Goal: Task Accomplishment & Management: Manage account settings

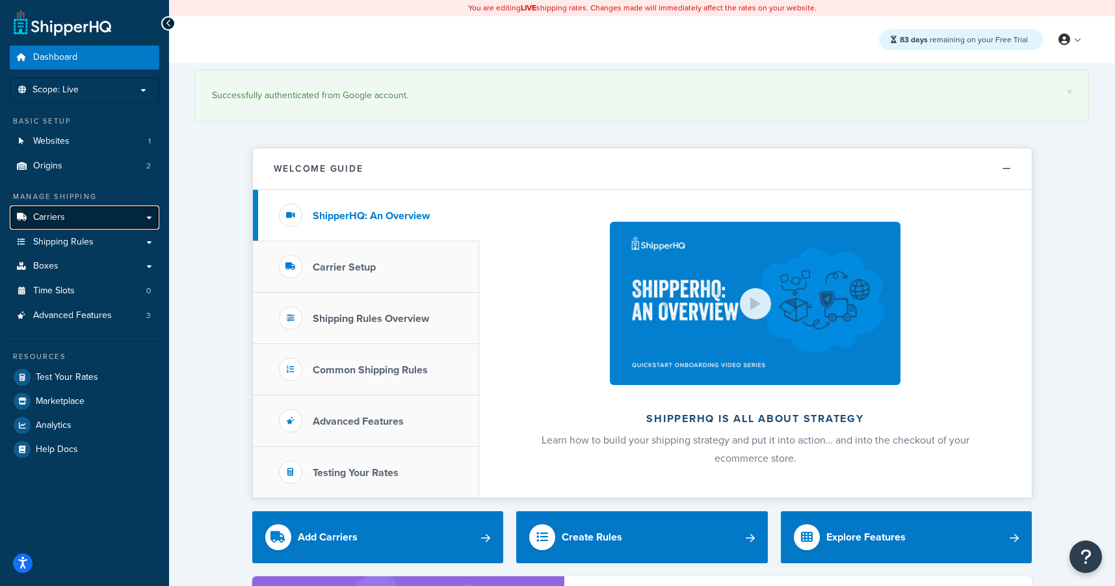
click at [114, 219] on link "Carriers" at bounding box center [85, 218] width 150 height 24
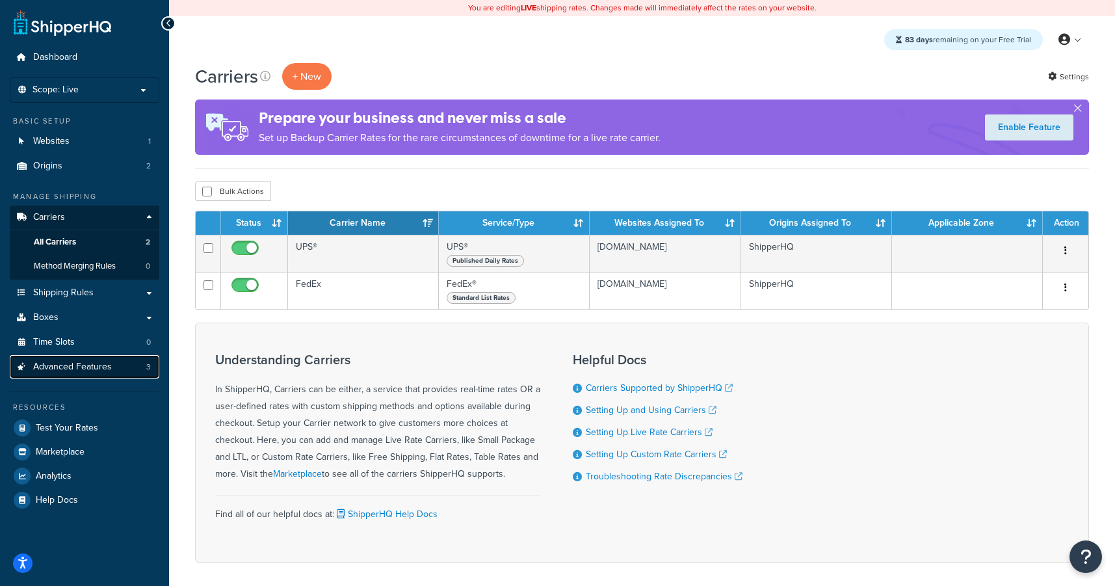
click at [88, 370] on span "Advanced Features" at bounding box center [72, 367] width 79 height 11
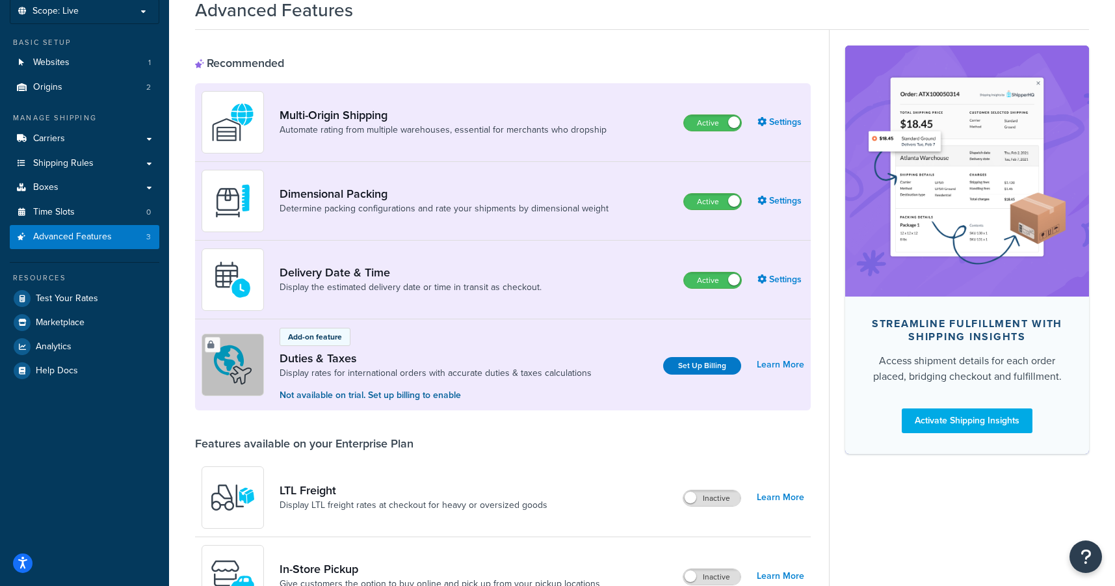
scroll to position [82, 0]
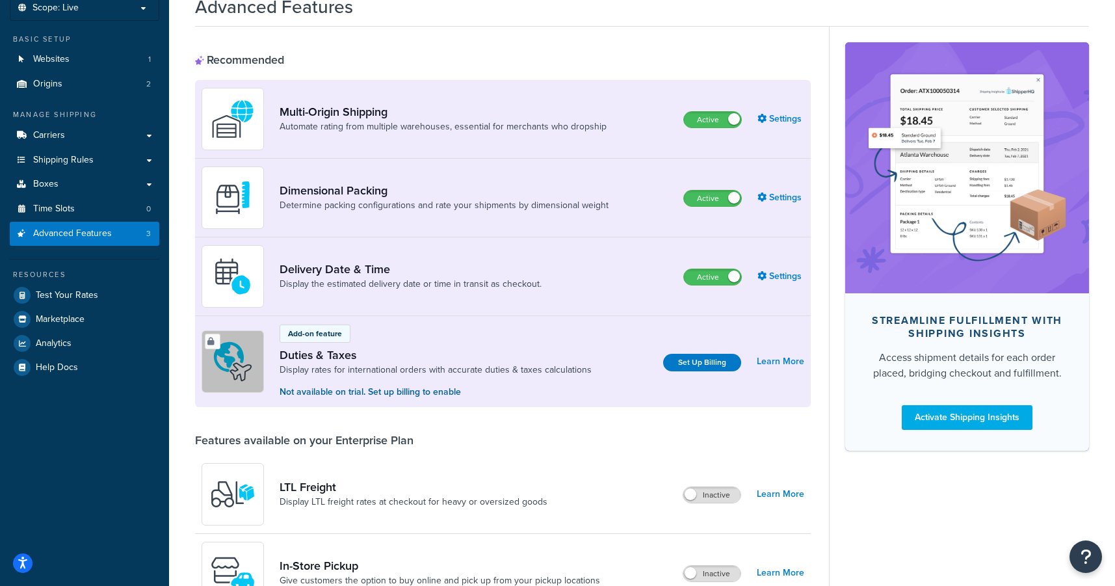
click at [310, 267] on link "Delivery Date & Time" at bounding box center [411, 269] width 262 height 14
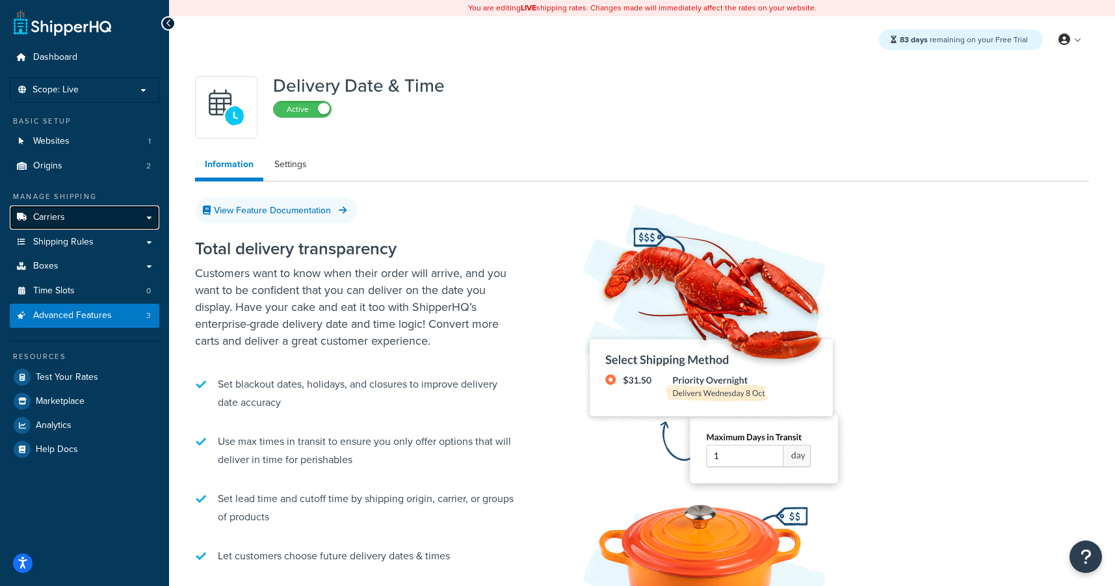
click at [86, 217] on link "Carriers" at bounding box center [85, 218] width 150 height 24
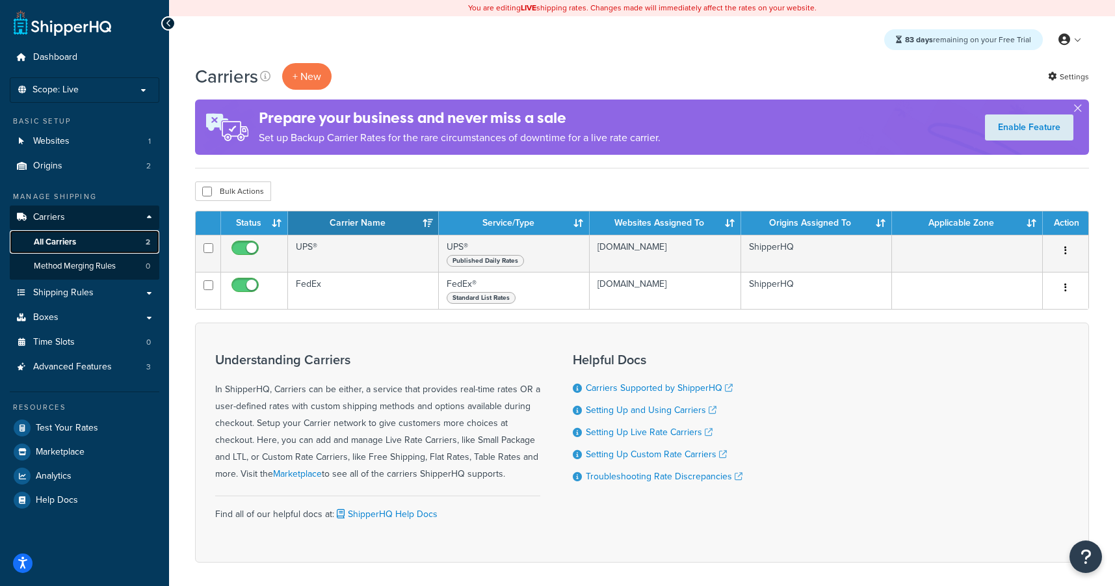
click at [90, 243] on link "All Carriers 2" at bounding box center [85, 242] width 150 height 24
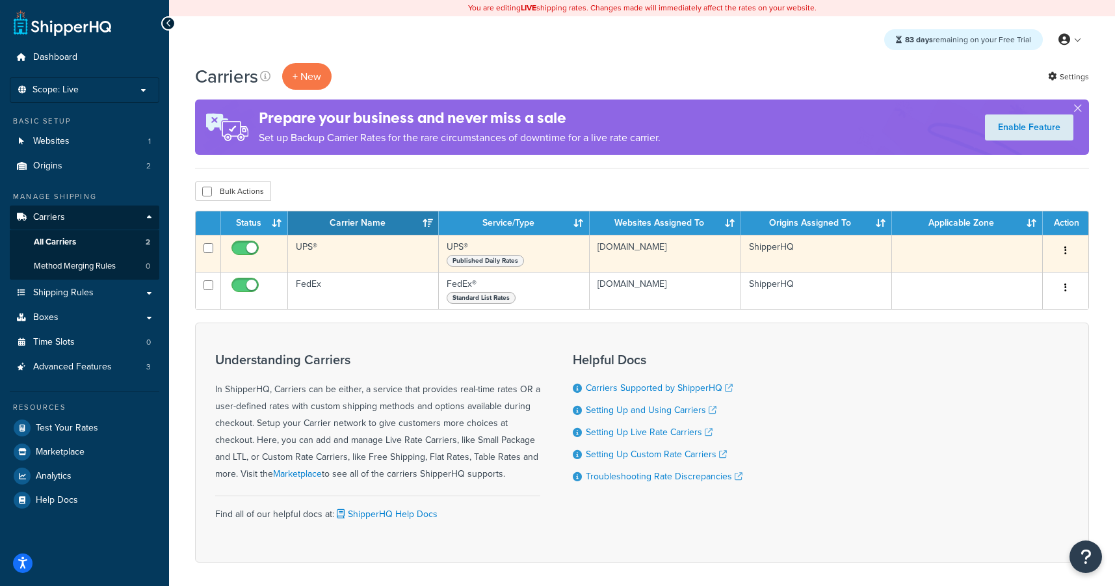
click at [403, 251] on td "UPS®" at bounding box center [363, 253] width 151 height 37
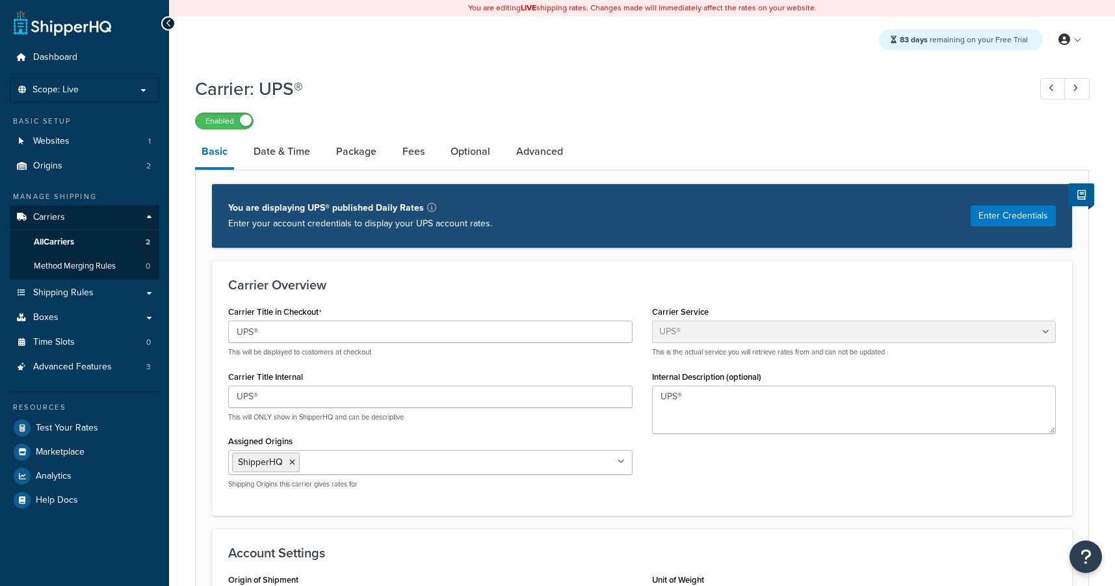
select select "ups"
click at [295, 157] on link "Date & Time" at bounding box center [282, 151] width 70 height 31
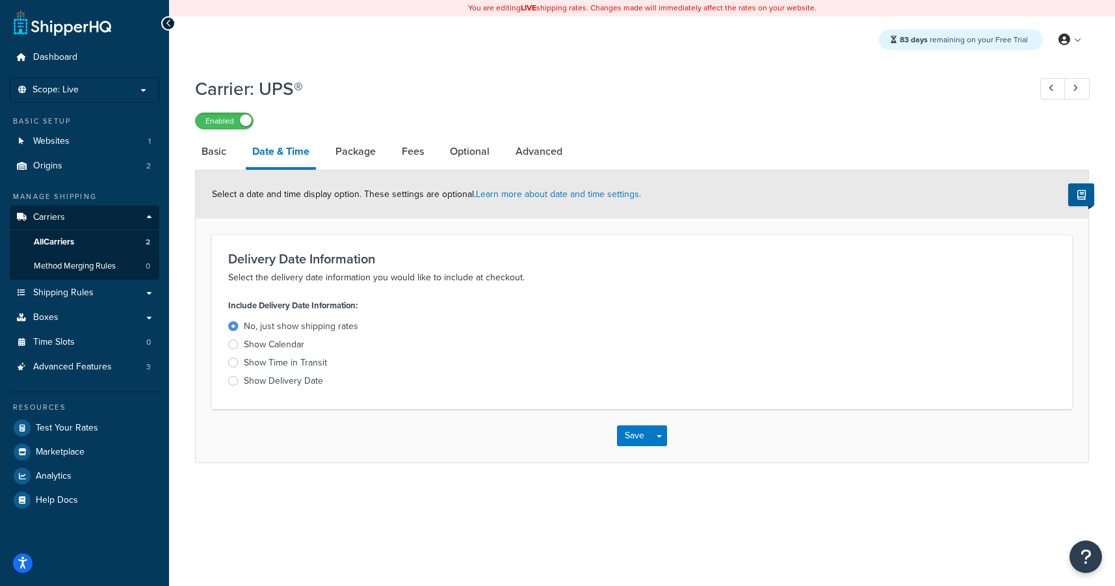
click at [280, 387] on div "Show Delivery Date" at bounding box center [283, 381] width 79 height 13
click at [0, 0] on input "Show Delivery Date" at bounding box center [0, 0] width 0 height 0
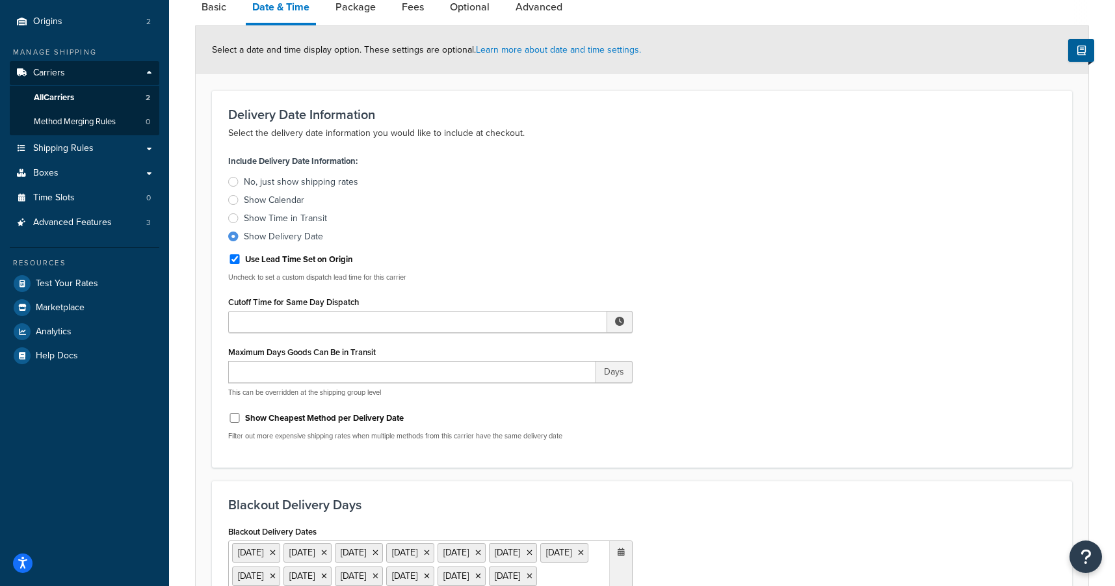
scroll to position [167, 0]
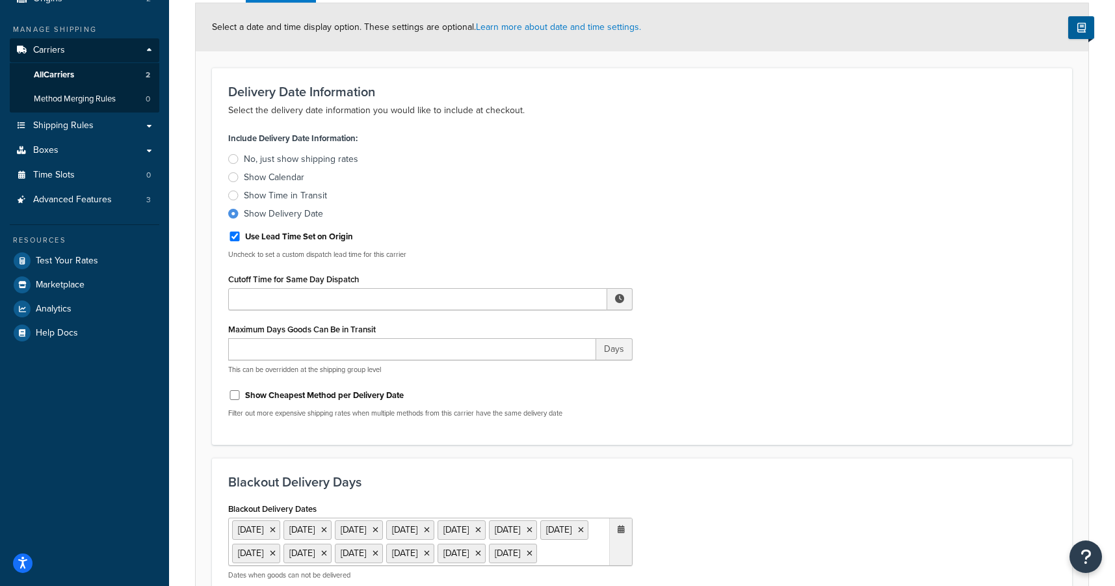
click at [369, 397] on label "Show Cheapest Method per Delivery Date" at bounding box center [324, 396] width 159 height 12
click at [241, 397] on input "Show Cheapest Method per Delivery Date" at bounding box center [234, 395] width 13 height 10
checkbox input "true"
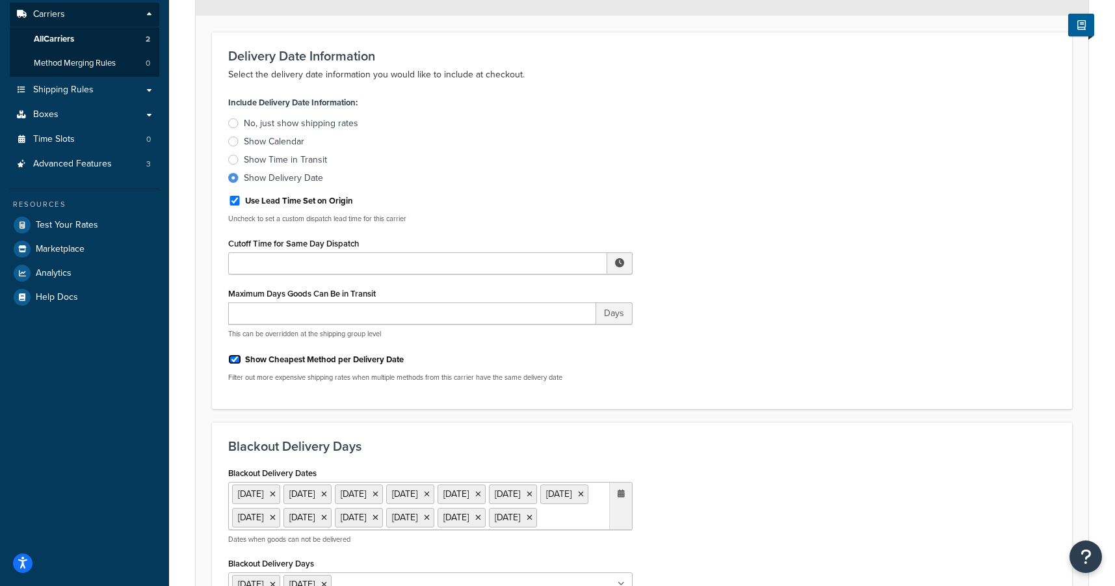
scroll to position [207, 0]
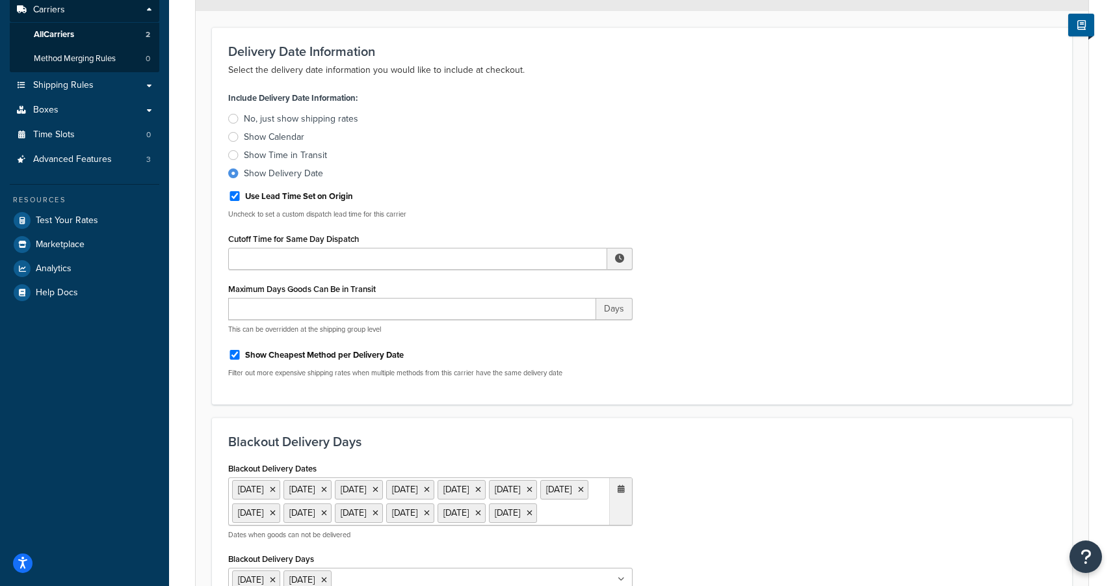
click at [295, 141] on div "Show Calendar" at bounding box center [274, 137] width 60 height 13
click at [0, 0] on input "Show Calendar" at bounding box center [0, 0] width 0 height 0
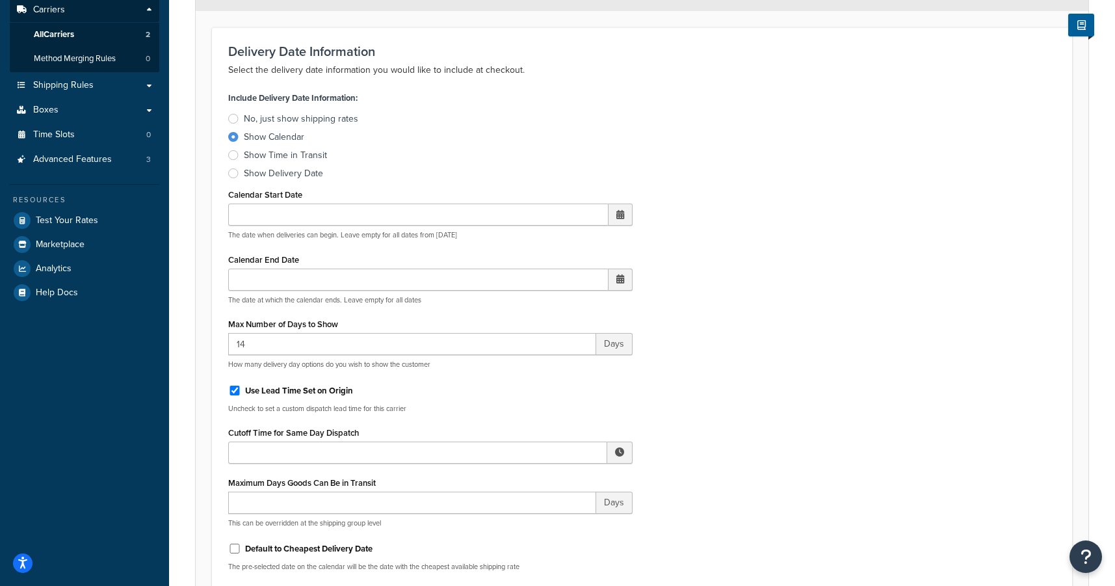
click at [365, 550] on label "Default to Cheapest Delivery Date" at bounding box center [308, 549] width 127 height 12
click at [241, 550] on input "Default to Cheapest Delivery Date" at bounding box center [234, 549] width 13 height 10
checkbox input "true"
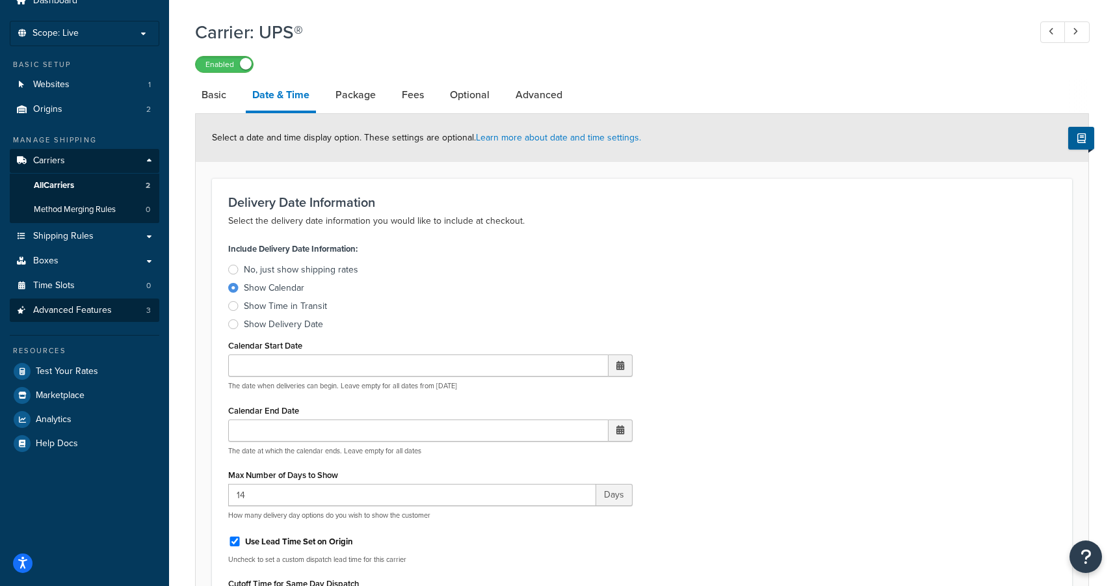
scroll to position [0, 0]
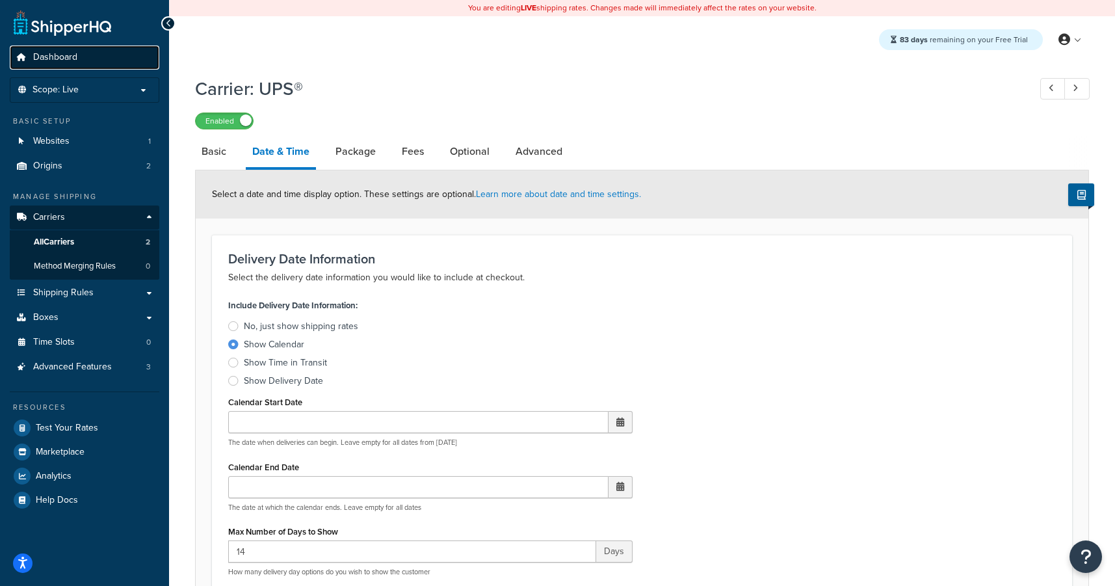
click at [57, 56] on span "Dashboard" at bounding box center [55, 57] width 44 height 11
